Goal: Task Accomplishment & Management: Use online tool/utility

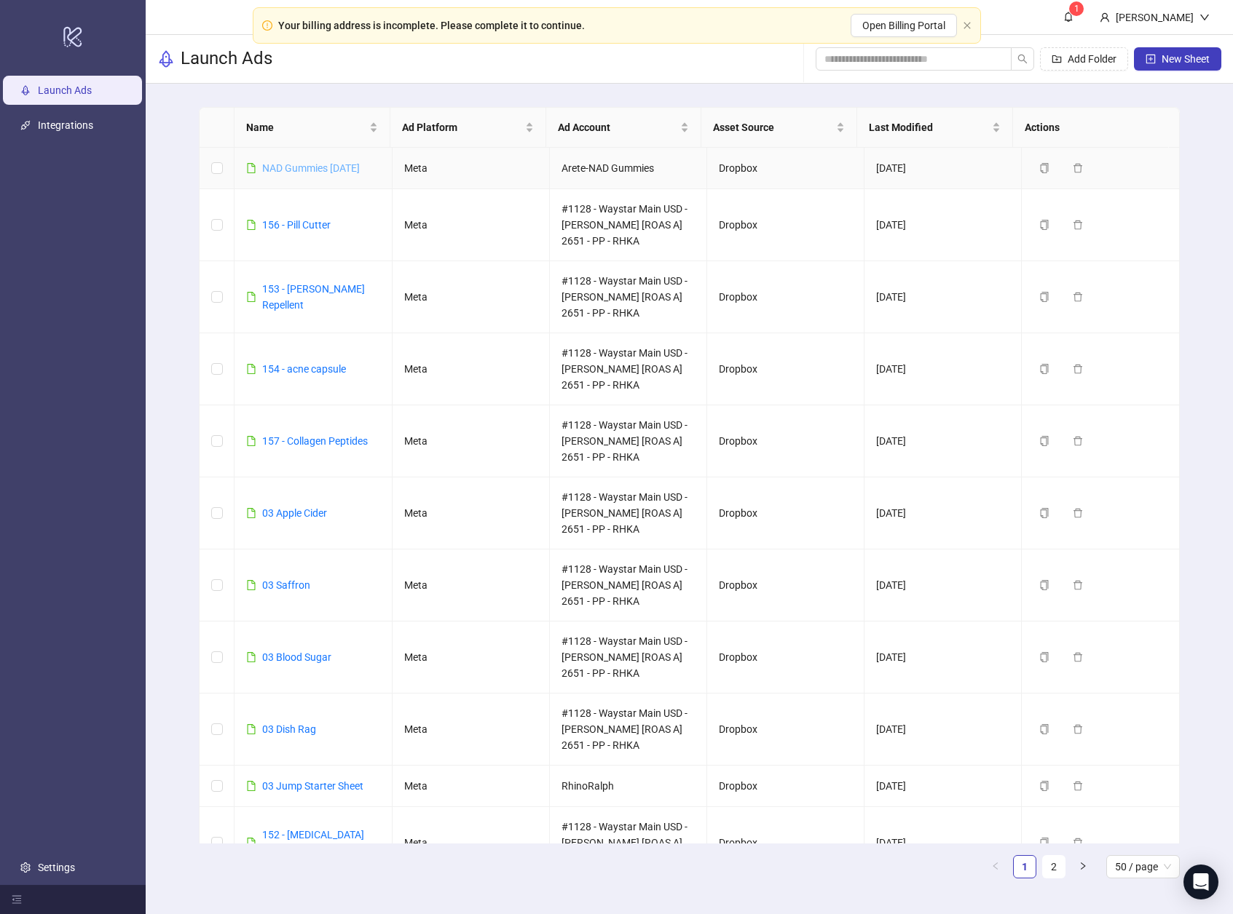
click at [274, 163] on link "NAD Gummies [DATE]" at bounding box center [311, 168] width 98 height 12
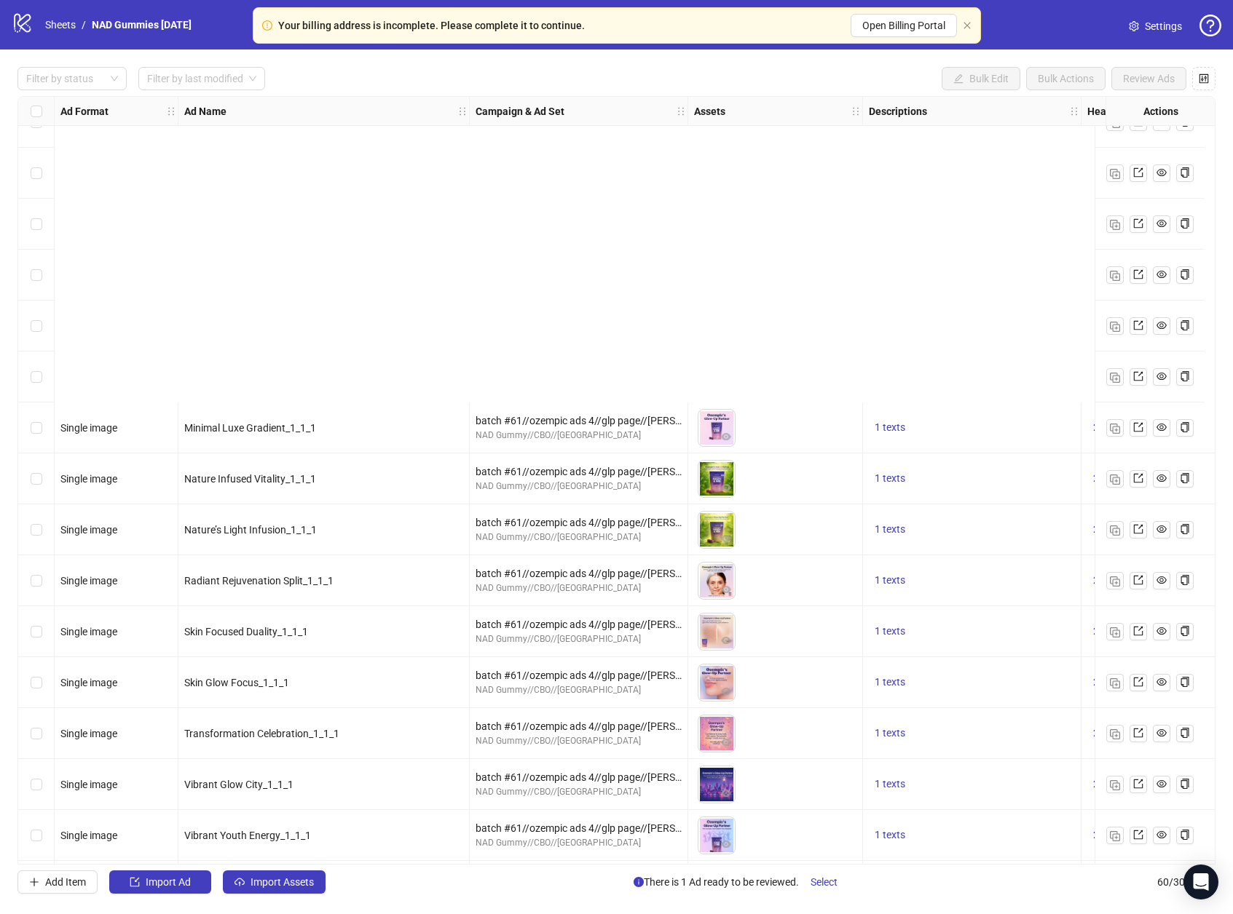
scroll to position [2325, 0]
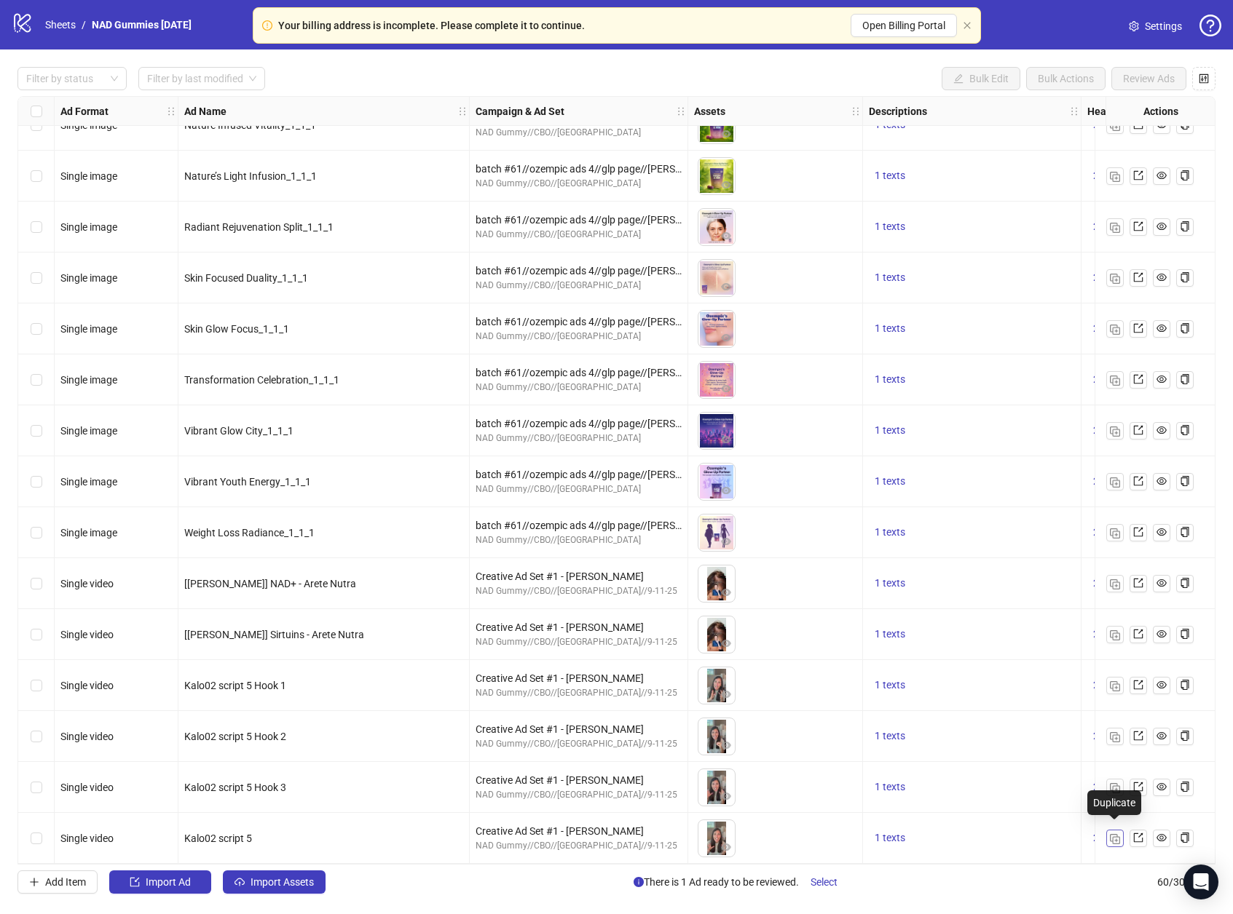
click at [1117, 834] on img "button" at bounding box center [1114, 839] width 10 height 10
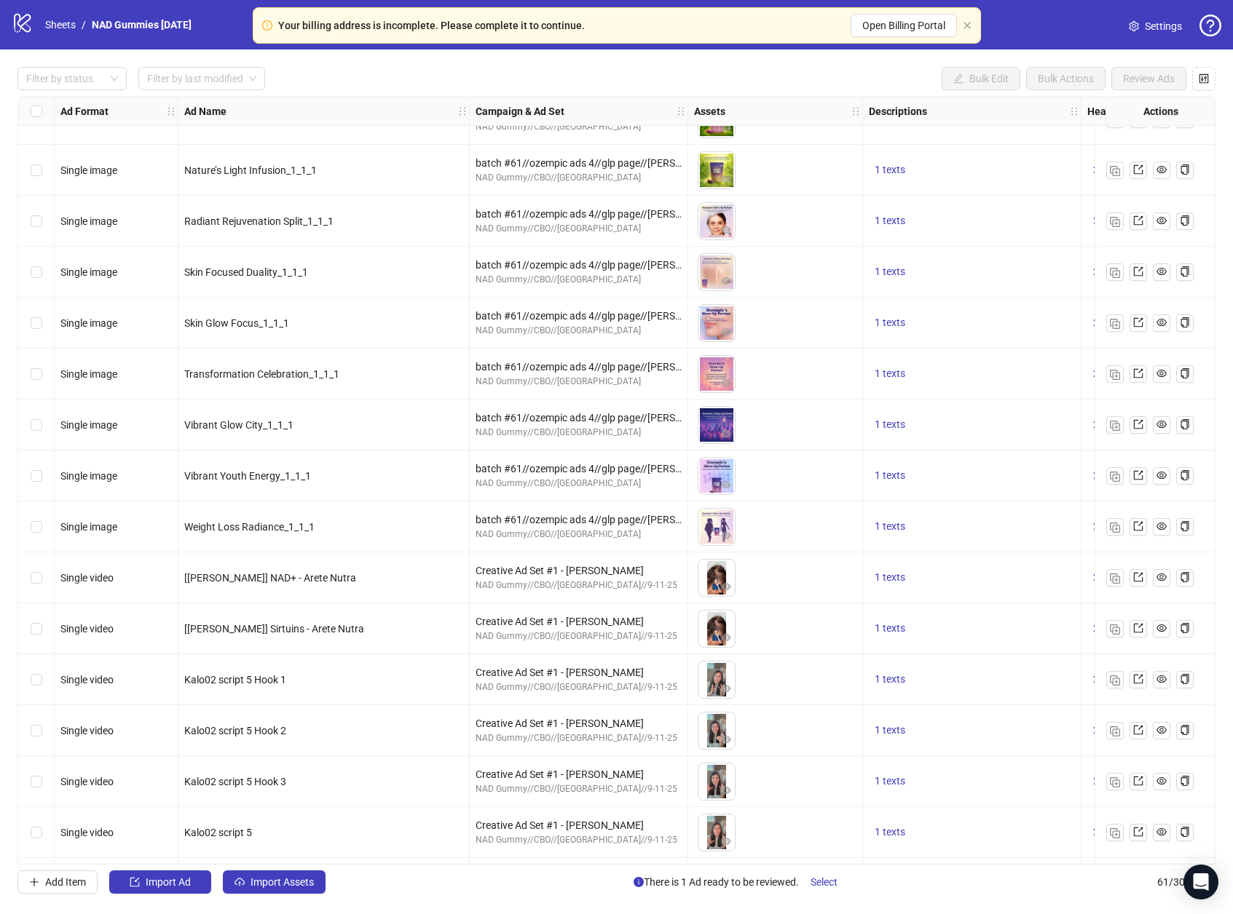
scroll to position [2376, 0]
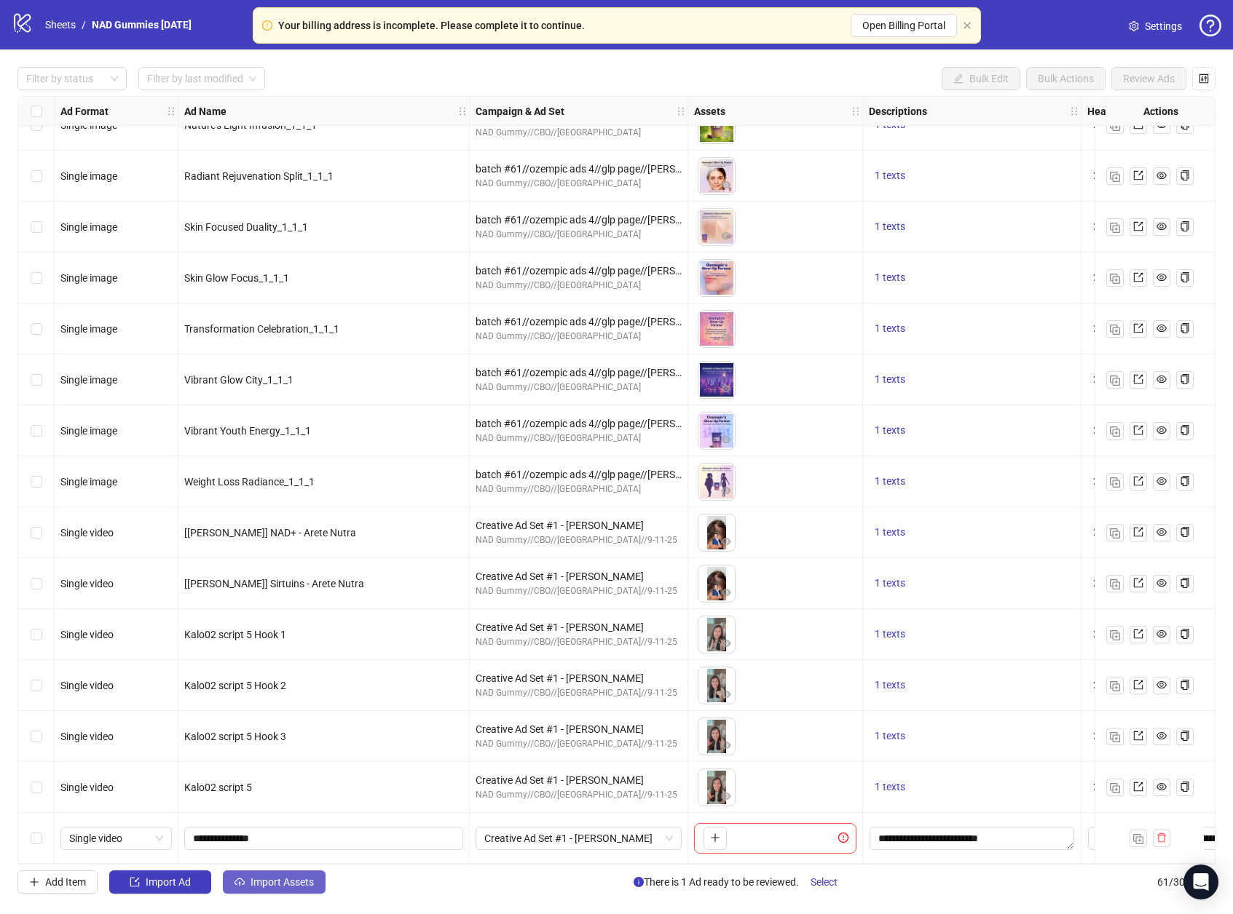
click at [278, 879] on span "Import Assets" at bounding box center [281, 883] width 63 height 12
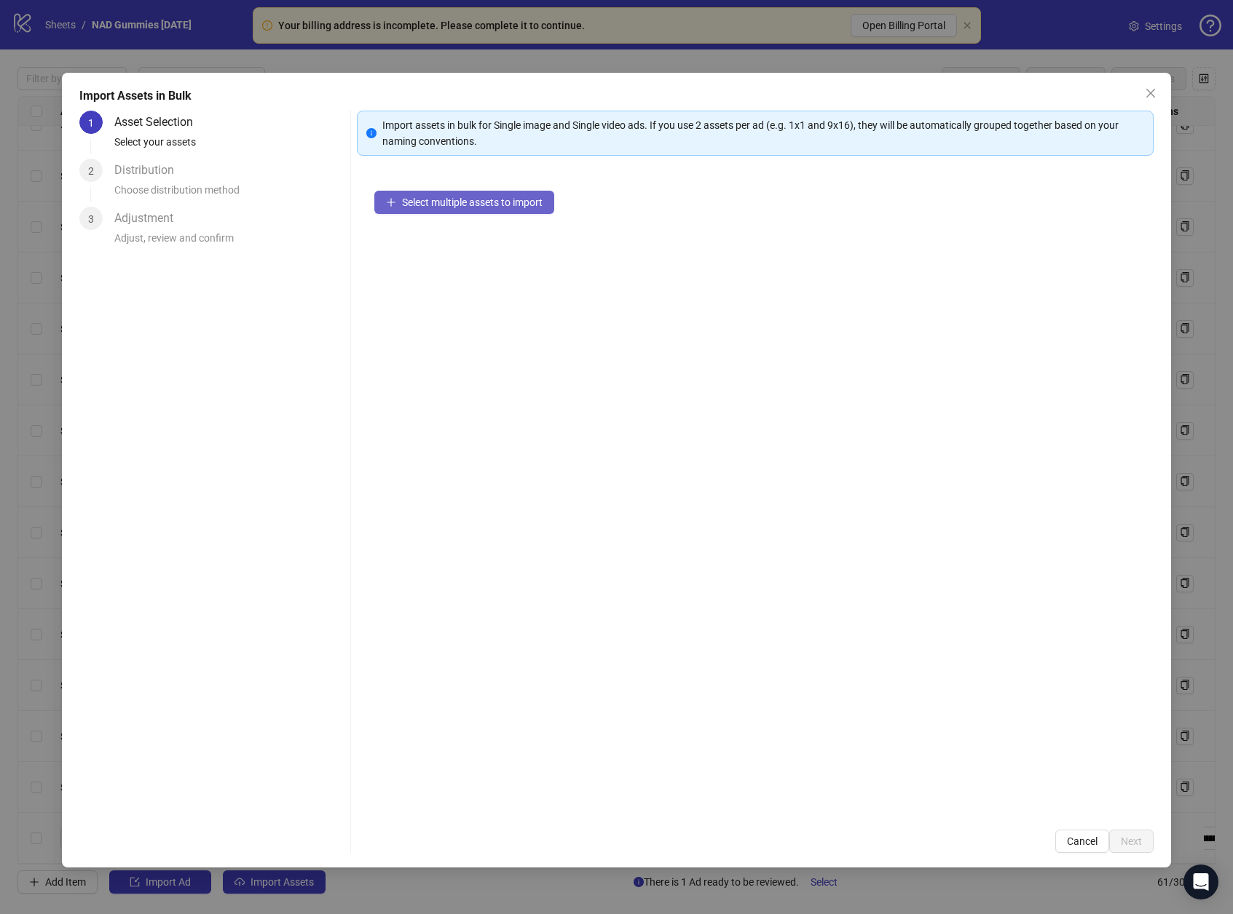
click at [486, 201] on span "Select multiple assets to import" at bounding box center [472, 203] width 141 height 12
click at [1125, 840] on span "Next" at bounding box center [1130, 842] width 21 height 12
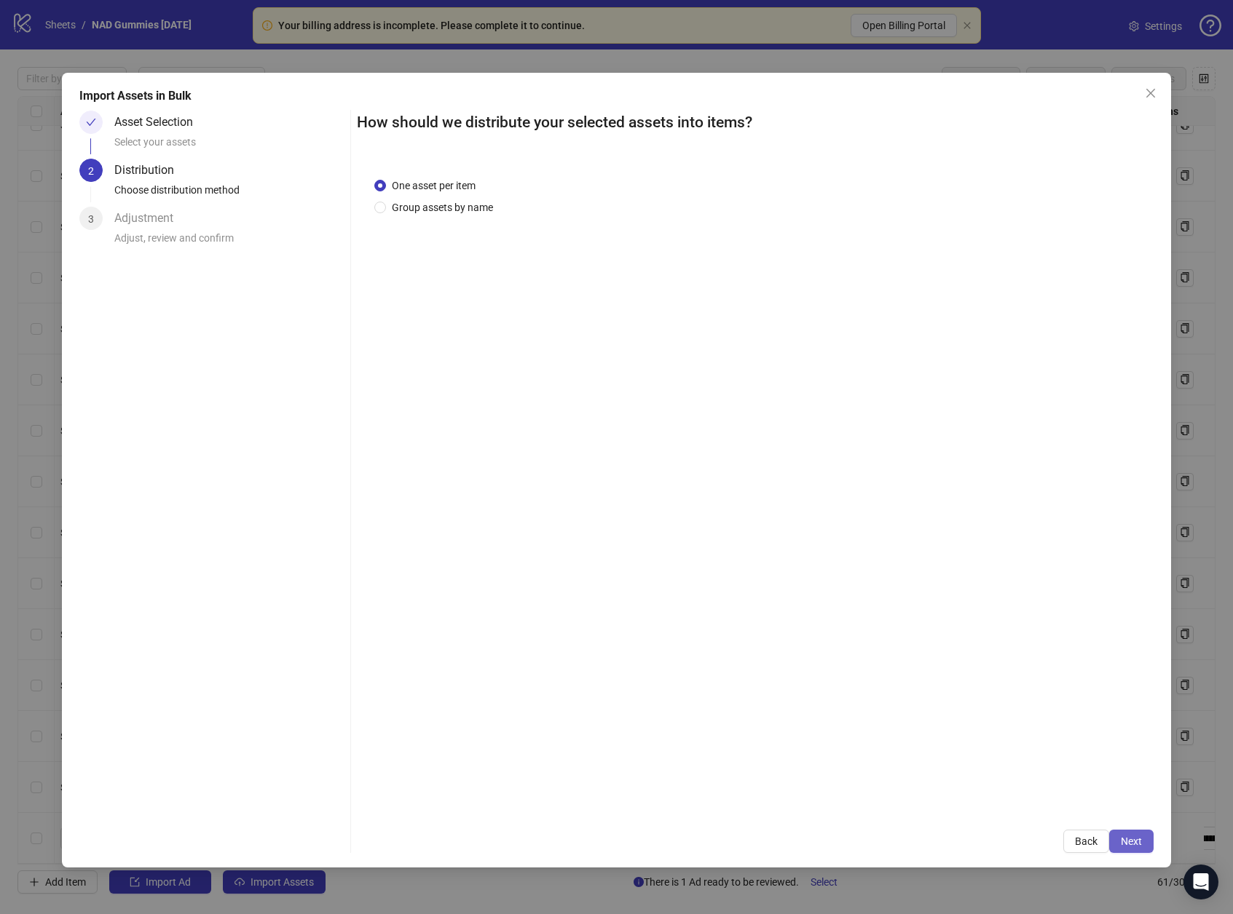
click at [1125, 842] on span "Next" at bounding box center [1130, 842] width 21 height 12
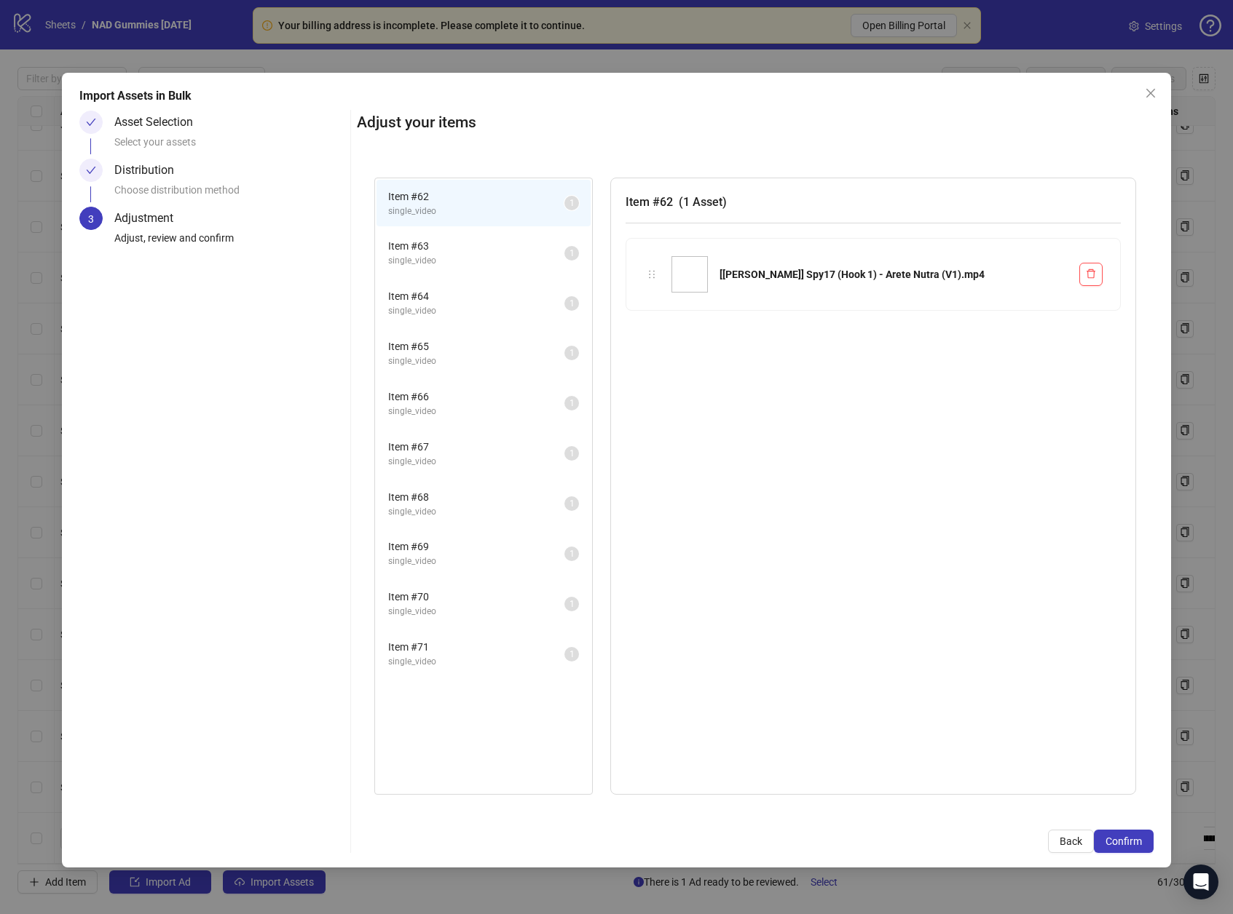
click at [1125, 842] on span "Confirm" at bounding box center [1123, 842] width 36 height 12
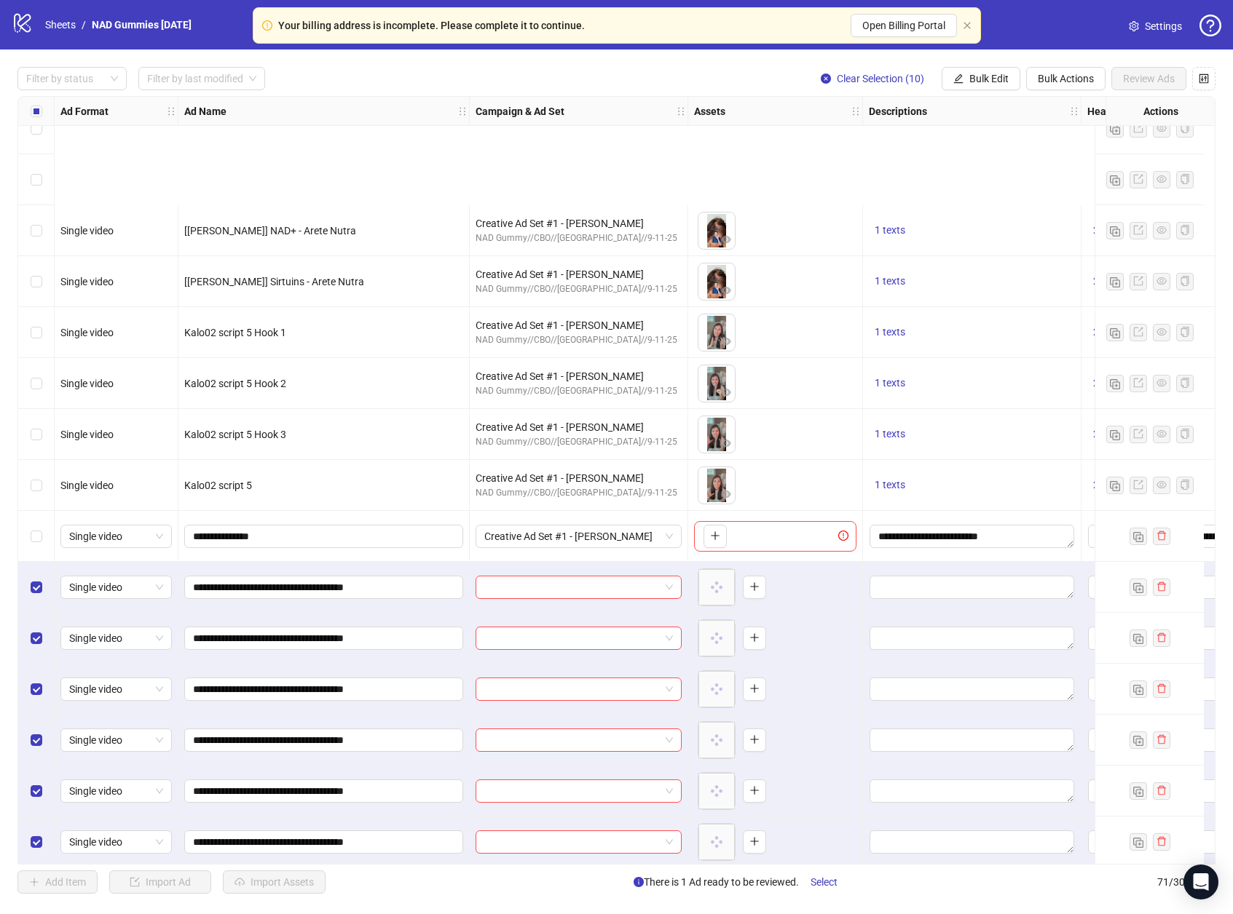
scroll to position [2886, 0]
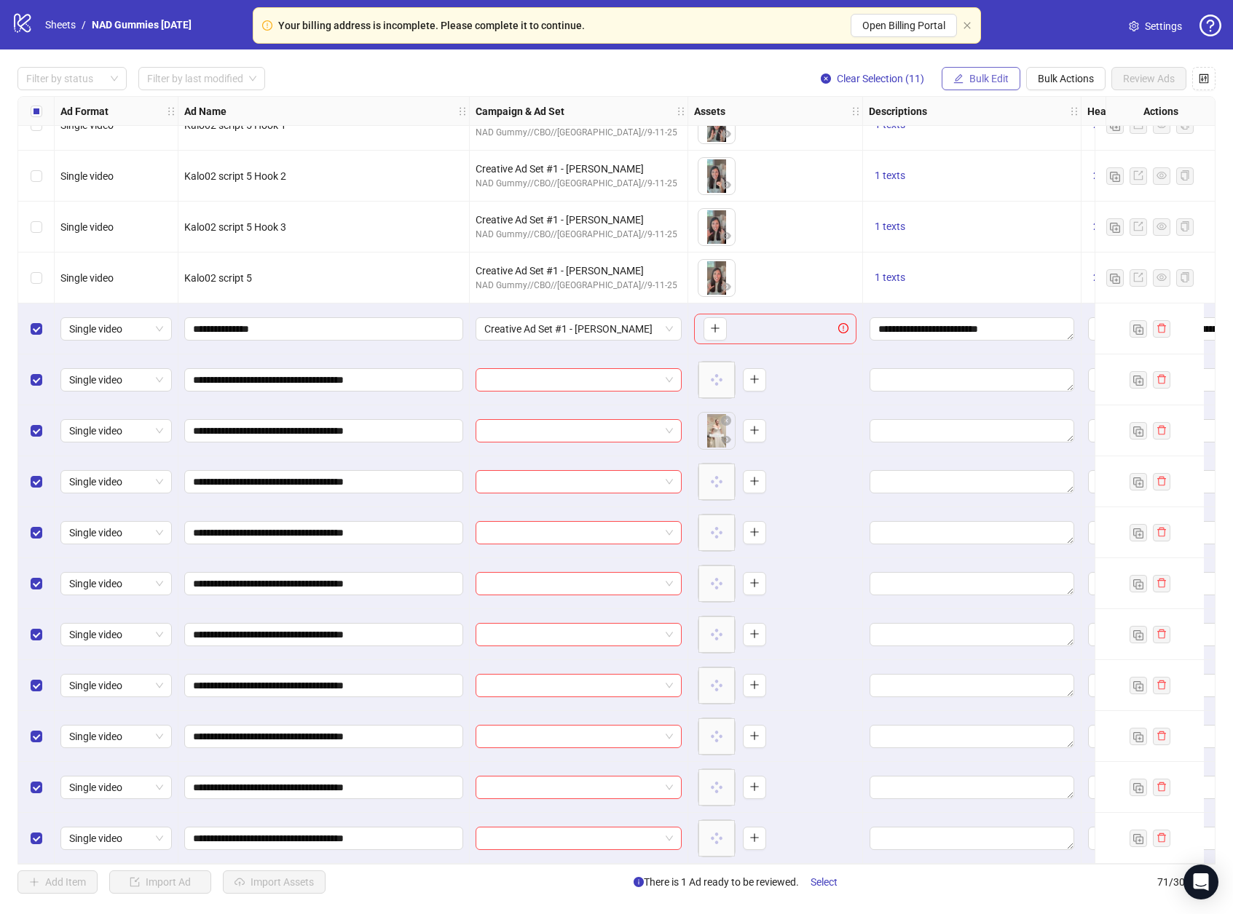
click at [994, 80] on span "Bulk Edit" at bounding box center [988, 79] width 39 height 12
click at [1005, 151] on span "Campaign & Ad Set" at bounding box center [994, 155] width 87 height 16
click at [1072, 177] on icon "check" at bounding box center [1077, 180] width 10 height 10
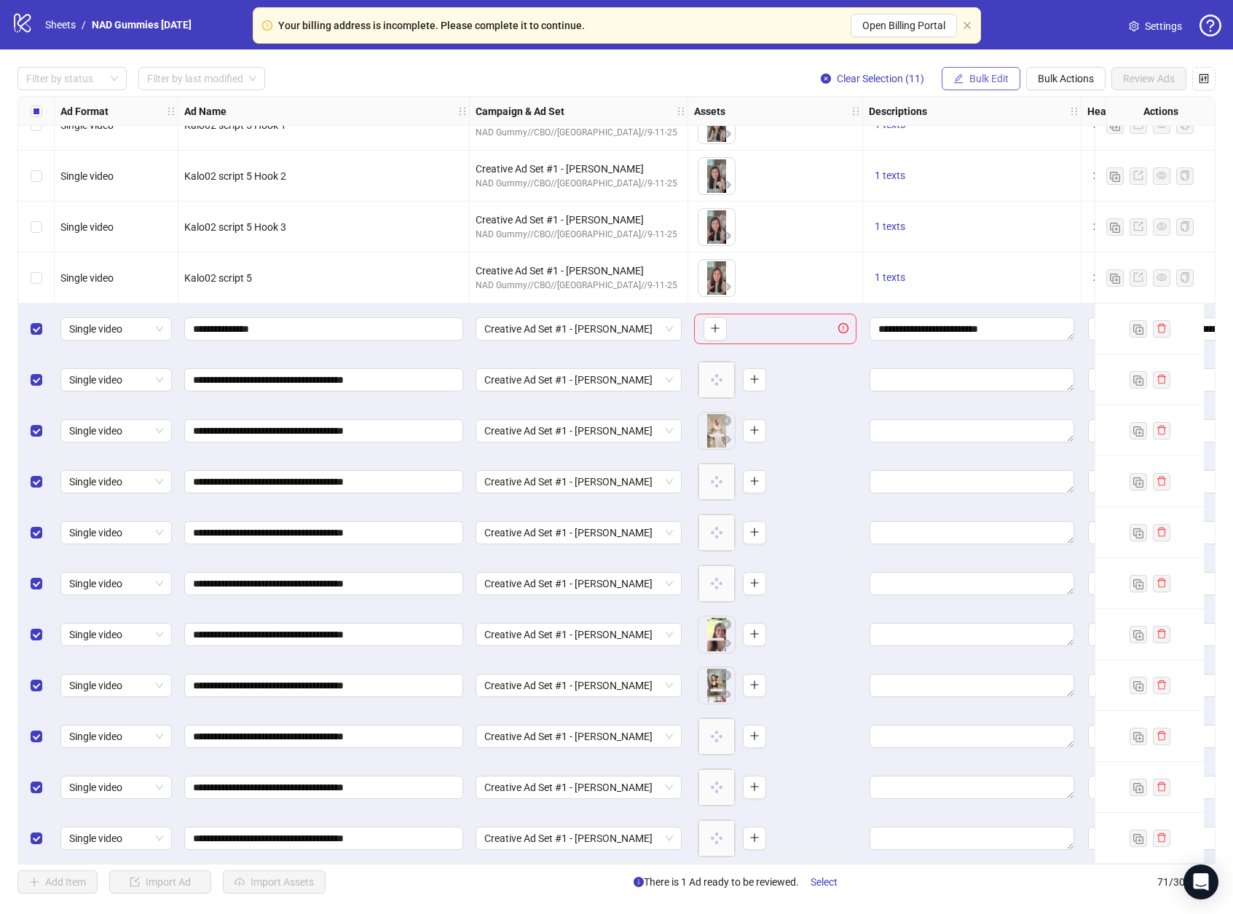
click at [988, 80] on span "Bulk Edit" at bounding box center [988, 79] width 39 height 12
click at [1008, 175] on span "Descriptions" at bounding box center [994, 178] width 87 height 16
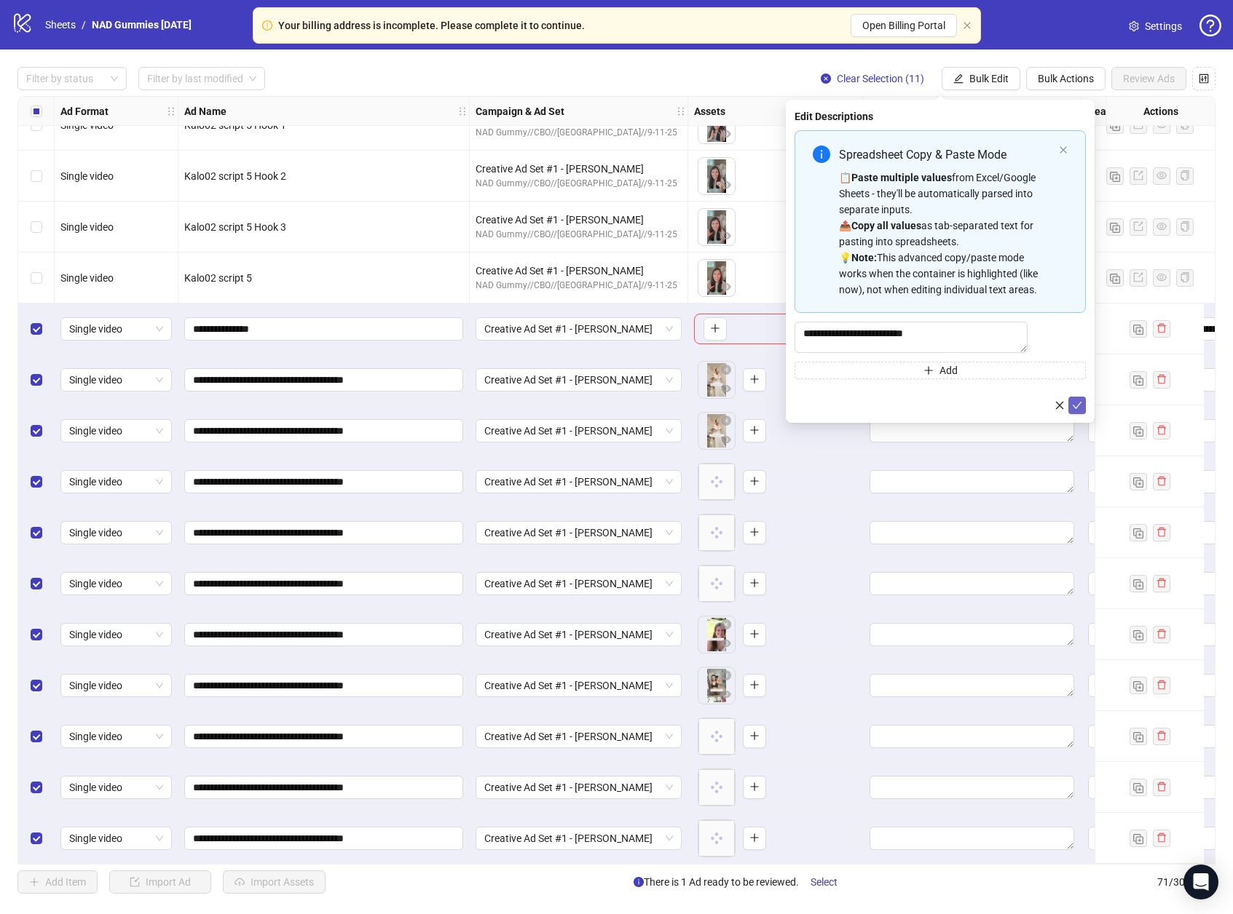
click at [1079, 411] on icon "check" at bounding box center [1077, 405] width 10 height 10
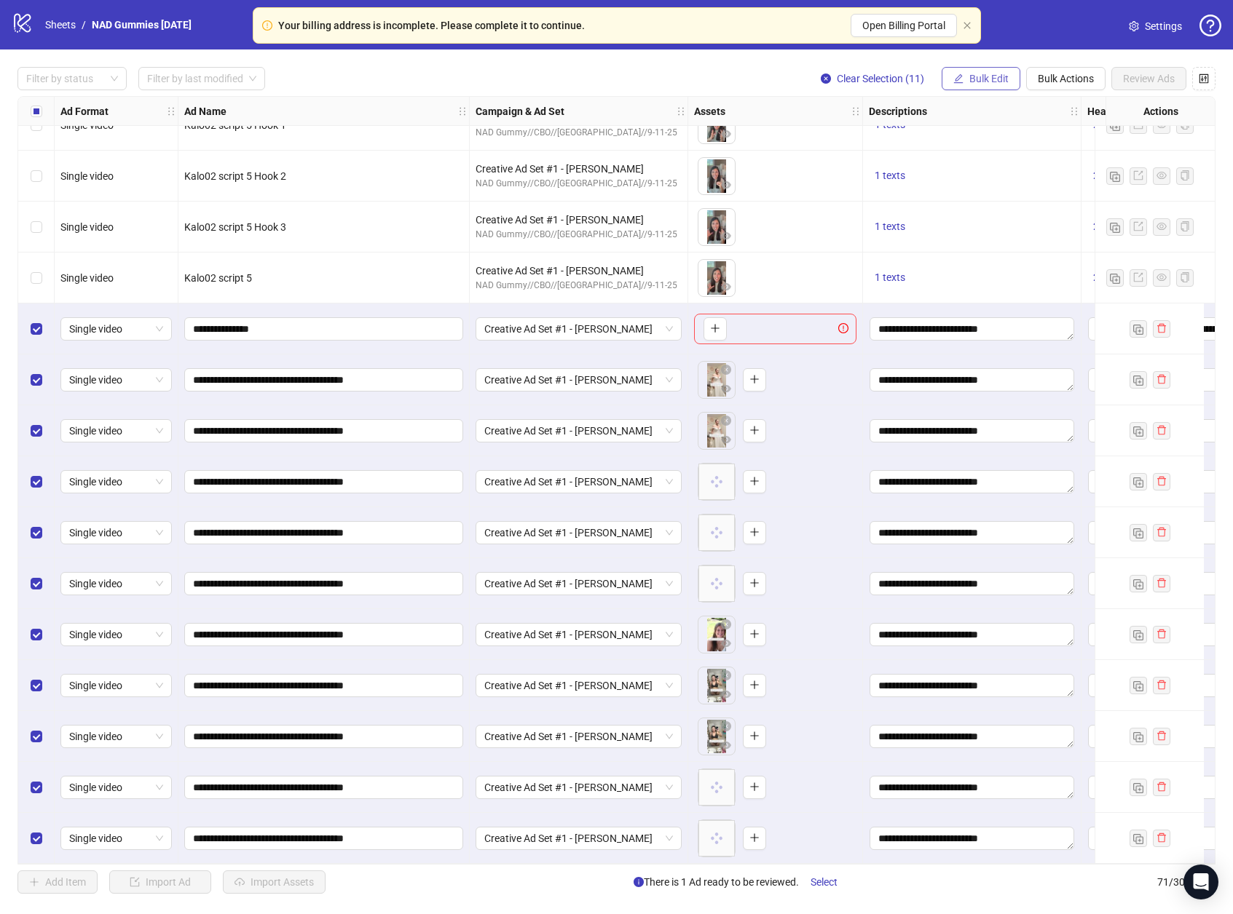
click at [970, 79] on span "Bulk Edit" at bounding box center [988, 79] width 39 height 12
click at [1013, 228] on span "Primary Texts" at bounding box center [994, 225] width 87 height 16
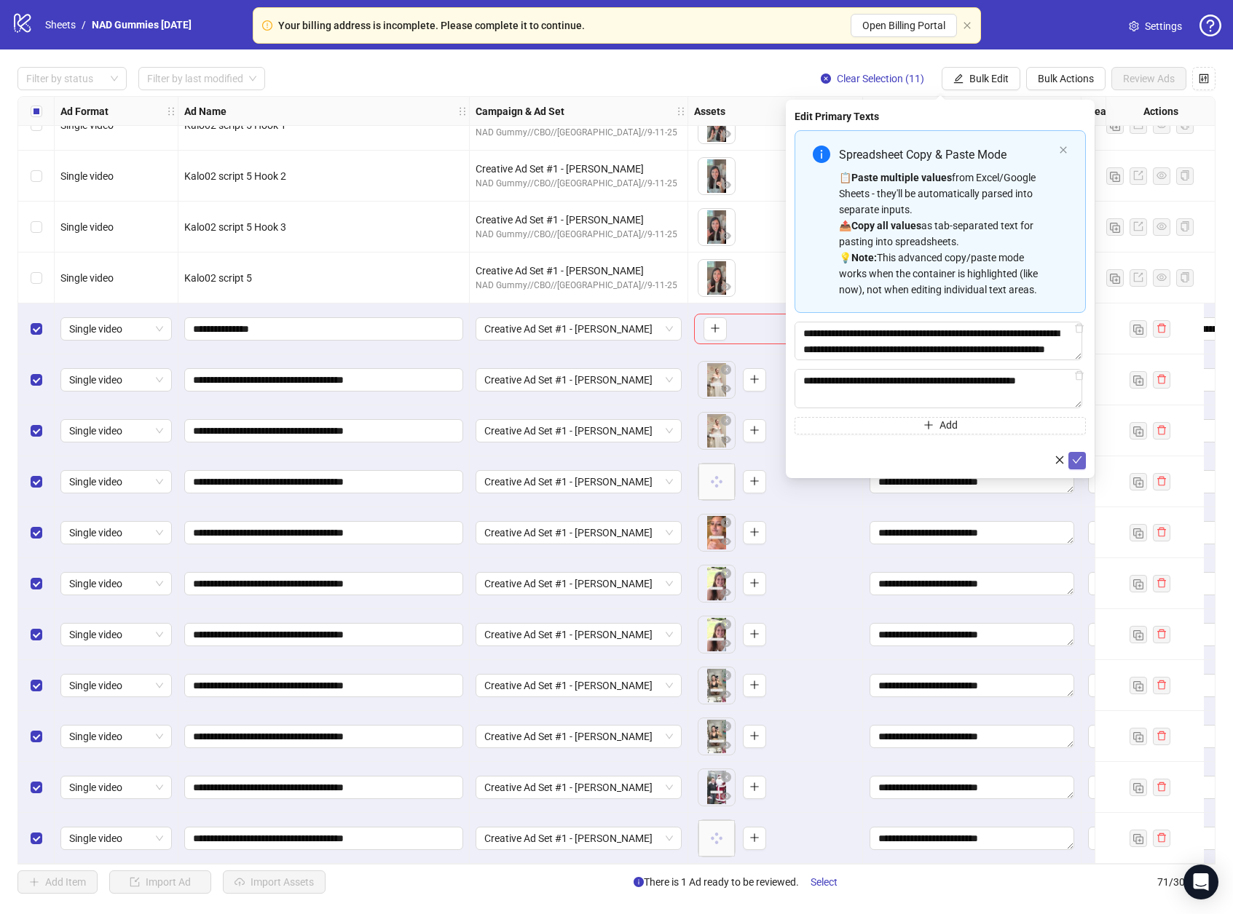
click at [1075, 463] on icon "check" at bounding box center [1076, 459] width 9 height 7
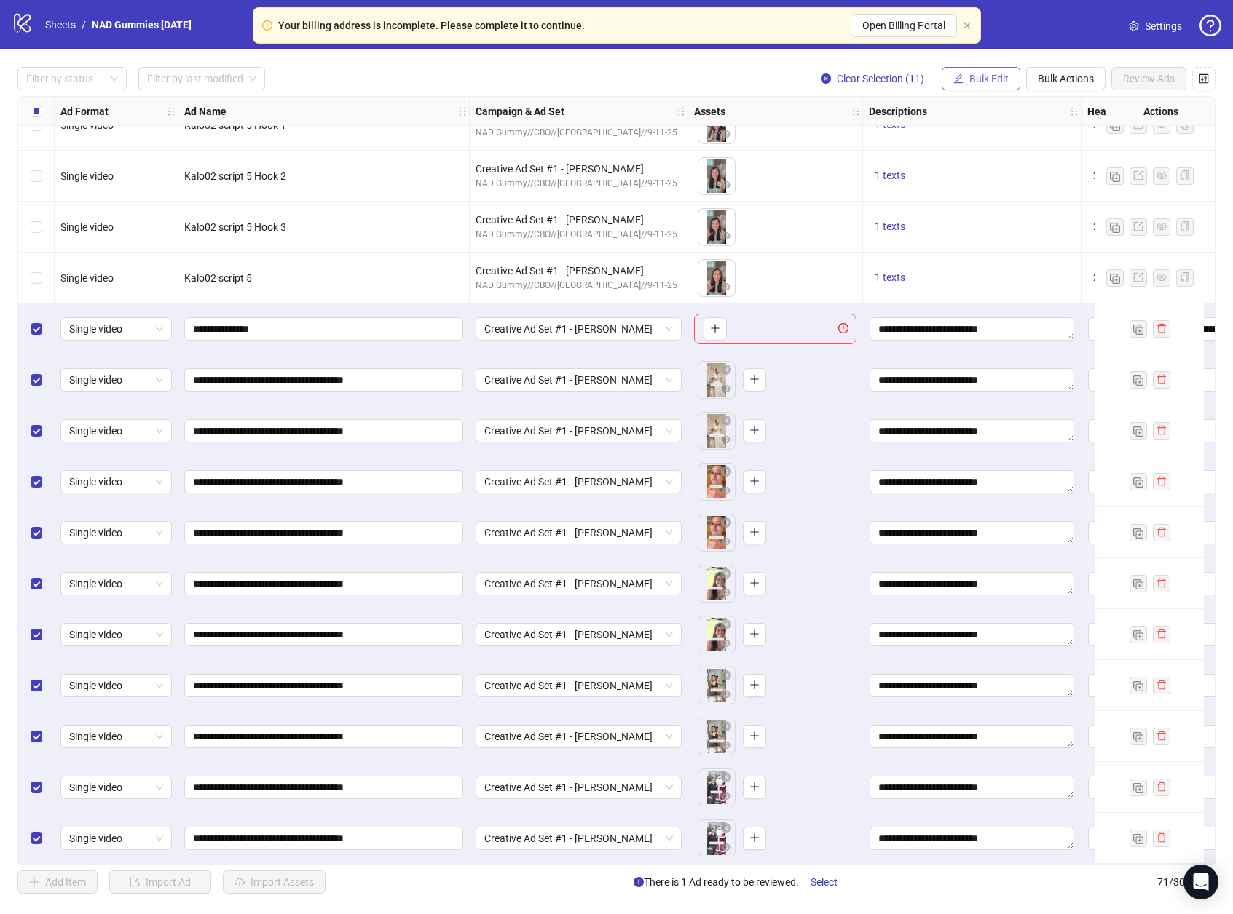
click at [991, 82] on span "Bulk Edit" at bounding box center [988, 79] width 39 height 12
click at [1012, 208] on span "Headlines" at bounding box center [994, 202] width 87 height 16
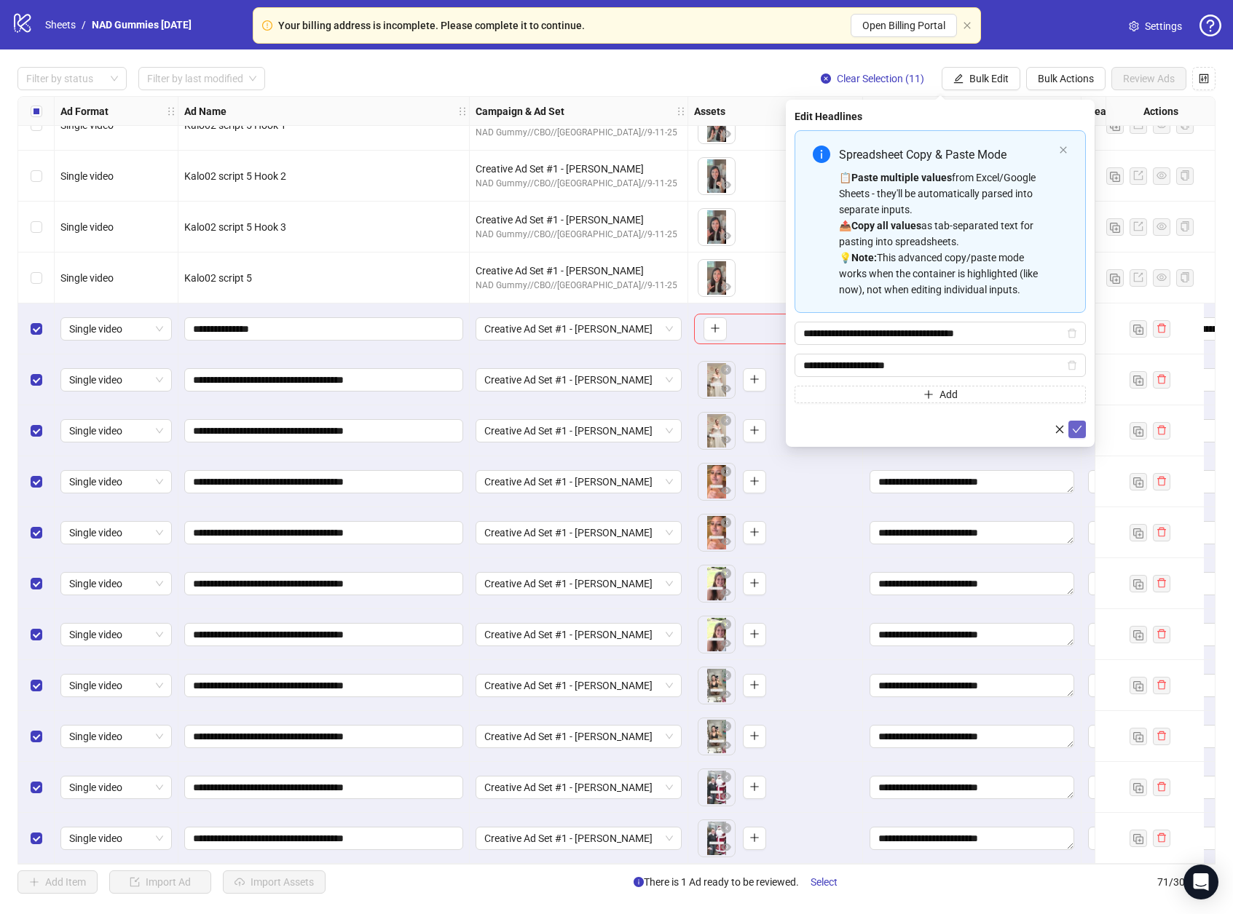
click at [1076, 425] on icon "check" at bounding box center [1077, 429] width 10 height 10
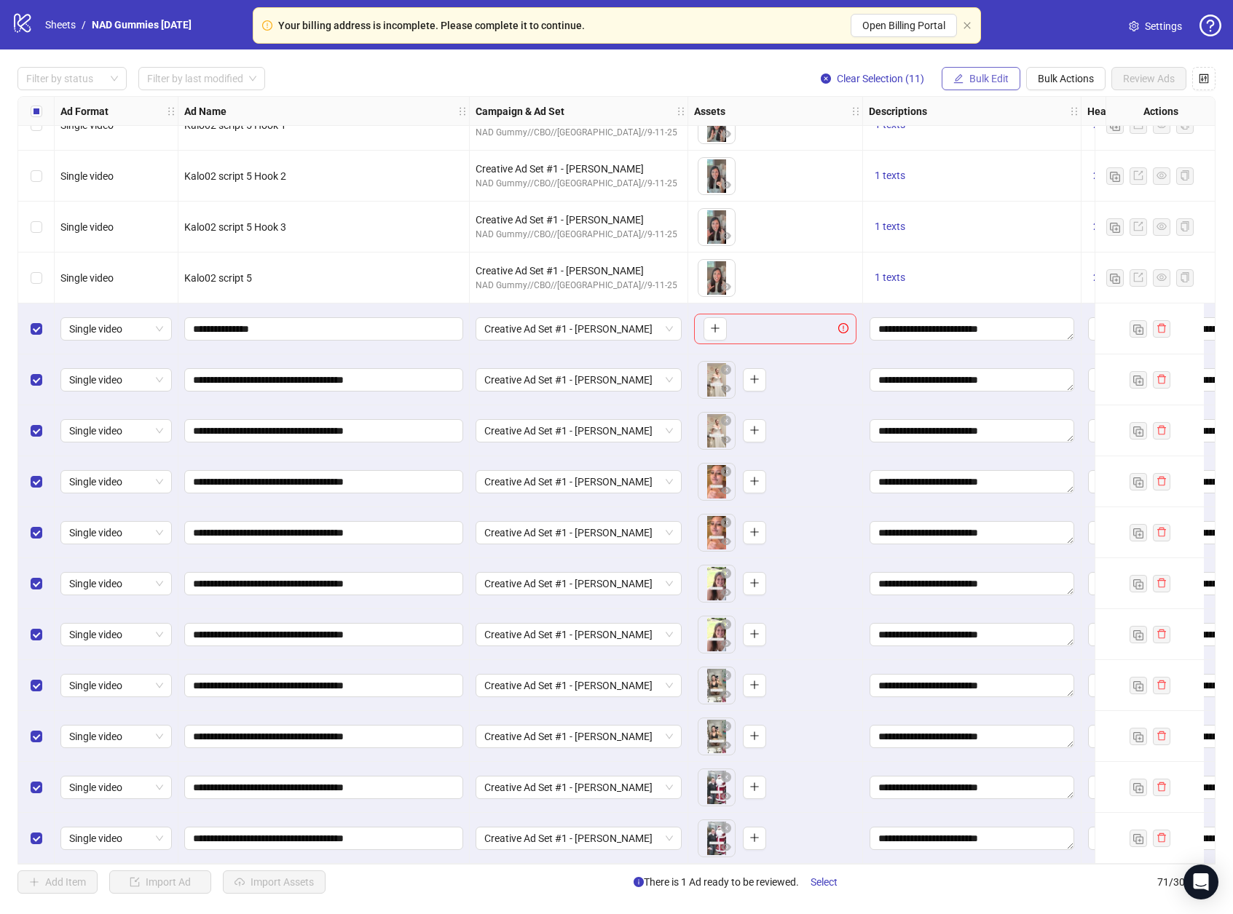
click at [989, 75] on span "Bulk Edit" at bounding box center [988, 79] width 39 height 12
click at [1016, 248] on span "Destination URL" at bounding box center [994, 248] width 87 height 16
click at [1077, 175] on icon "check" at bounding box center [1077, 180] width 10 height 10
click at [981, 73] on span "Bulk Edit" at bounding box center [988, 79] width 39 height 12
click at [1007, 317] on span "Call to Action" at bounding box center [994, 318] width 87 height 16
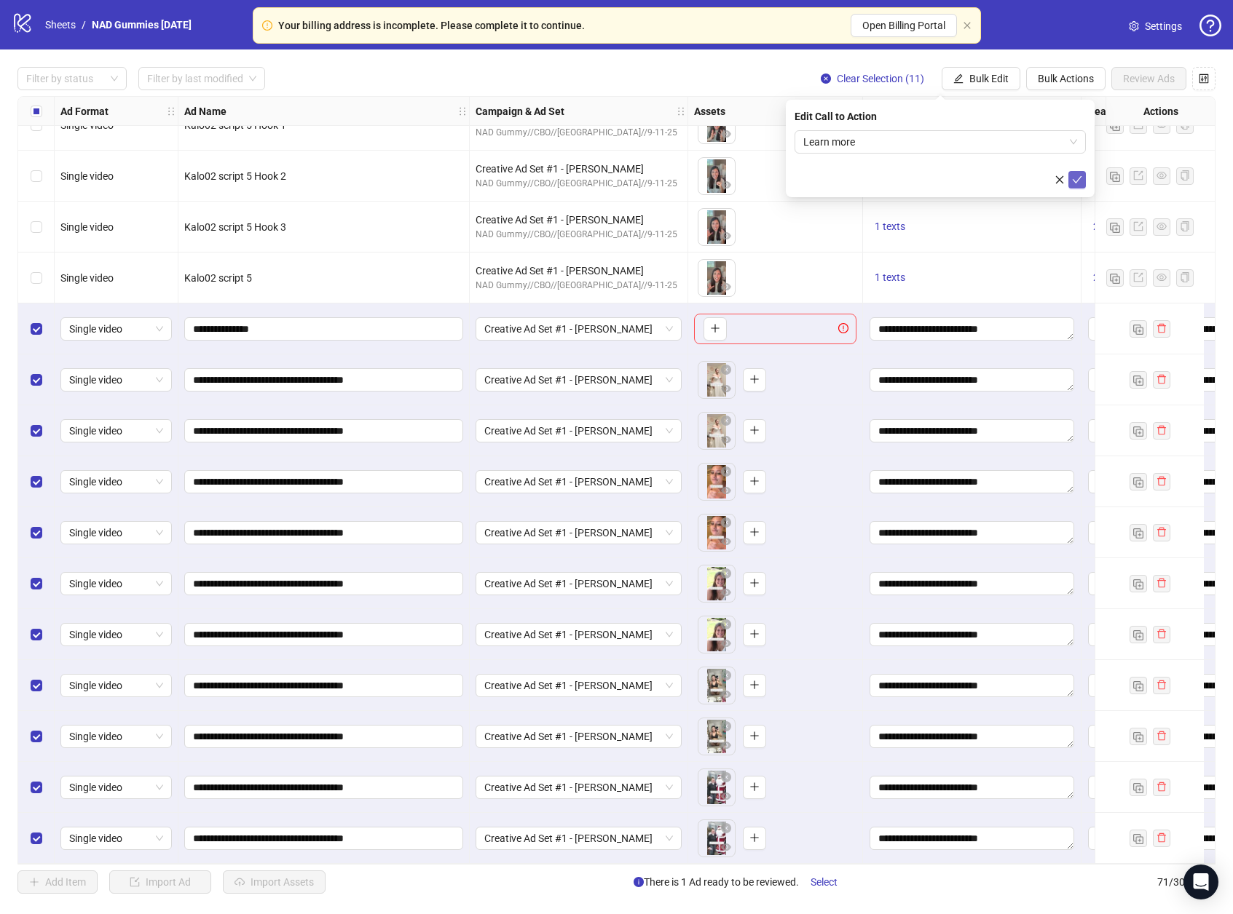
click at [1083, 179] on button "submit" at bounding box center [1076, 179] width 17 height 17
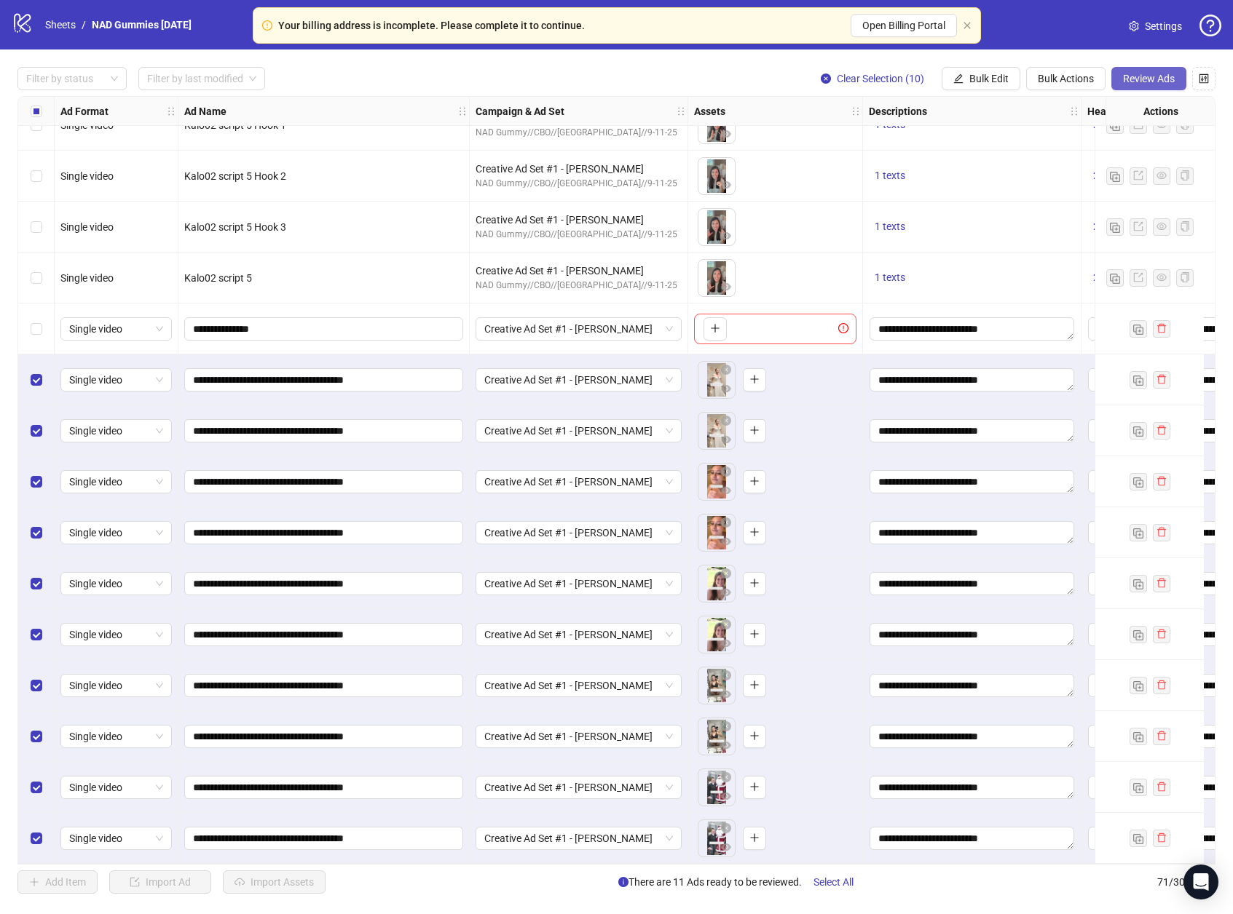
click at [1161, 76] on span "Review Ads" at bounding box center [1149, 79] width 52 height 12
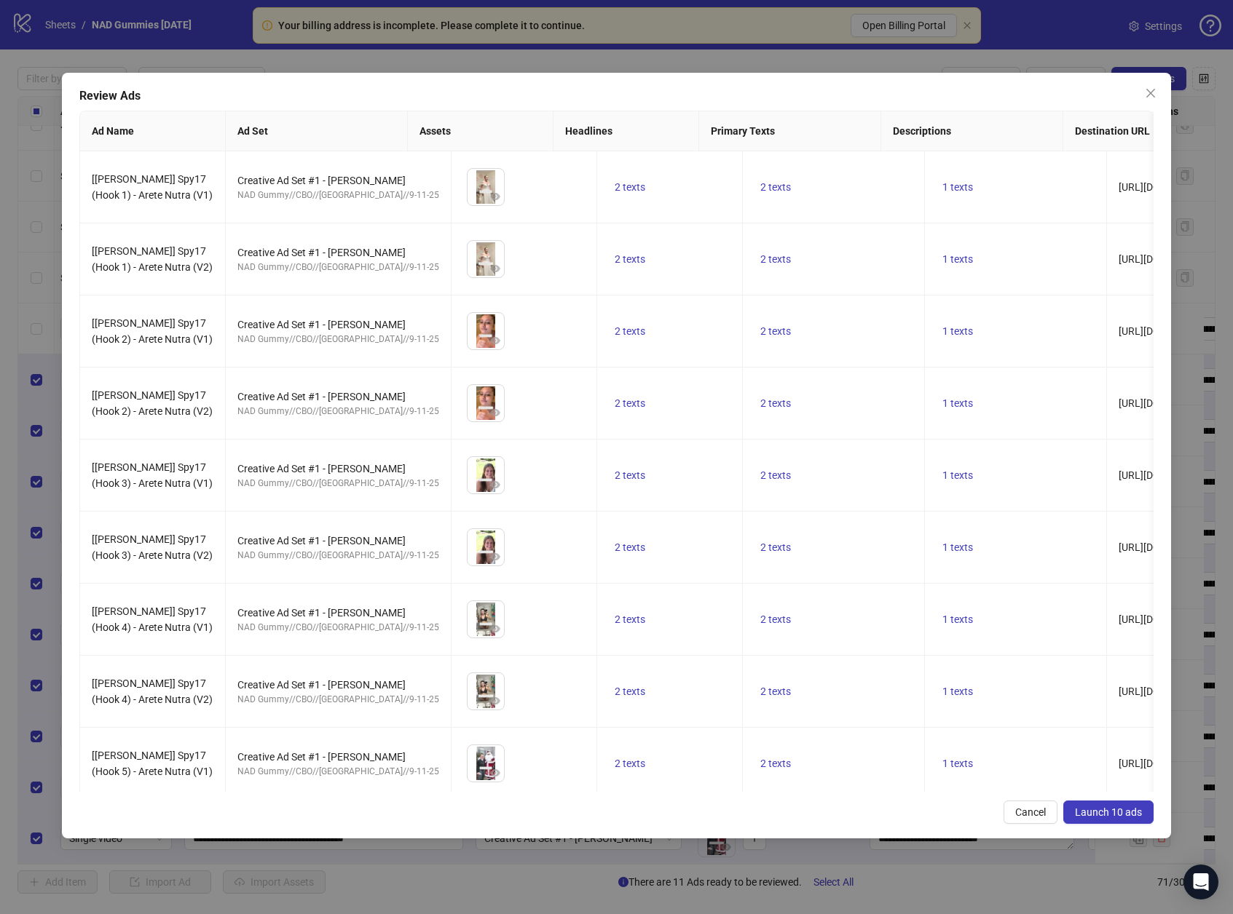
click at [1110, 812] on span "Launch 10 ads" at bounding box center [1108, 813] width 67 height 12
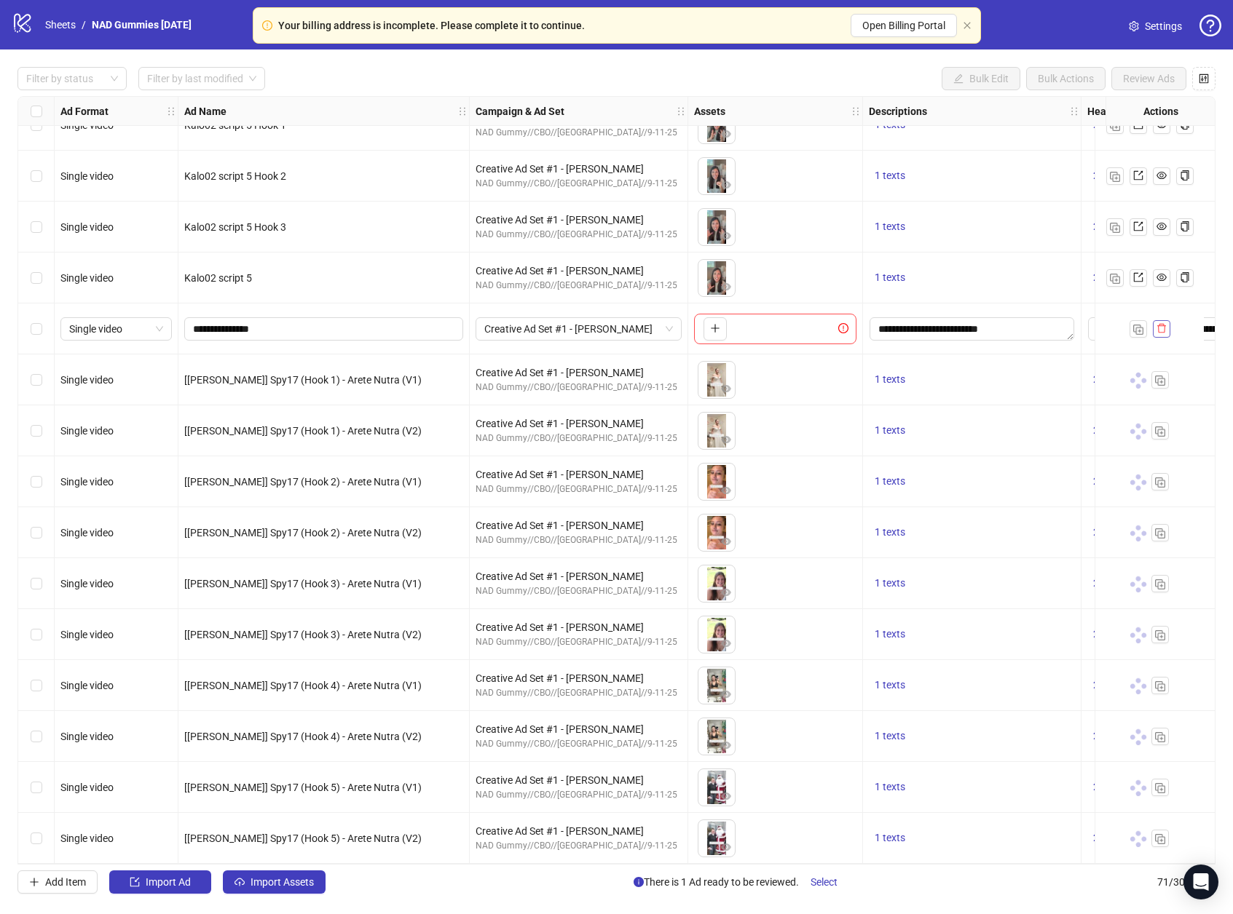
click at [1160, 330] on button "button" at bounding box center [1160, 328] width 17 height 17
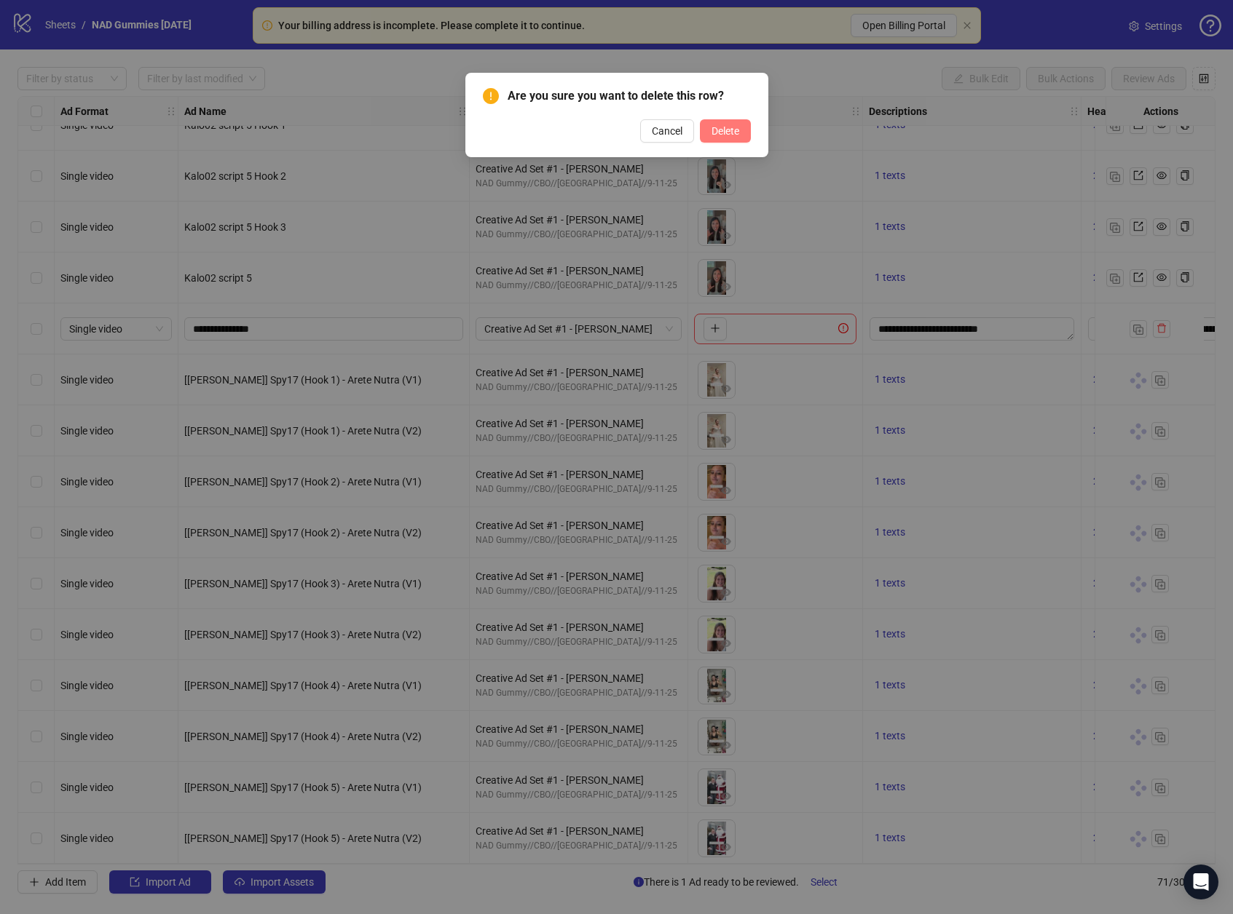
click at [720, 126] on span "Delete" at bounding box center [725, 131] width 28 height 12
